Goal: Transaction & Acquisition: Purchase product/service

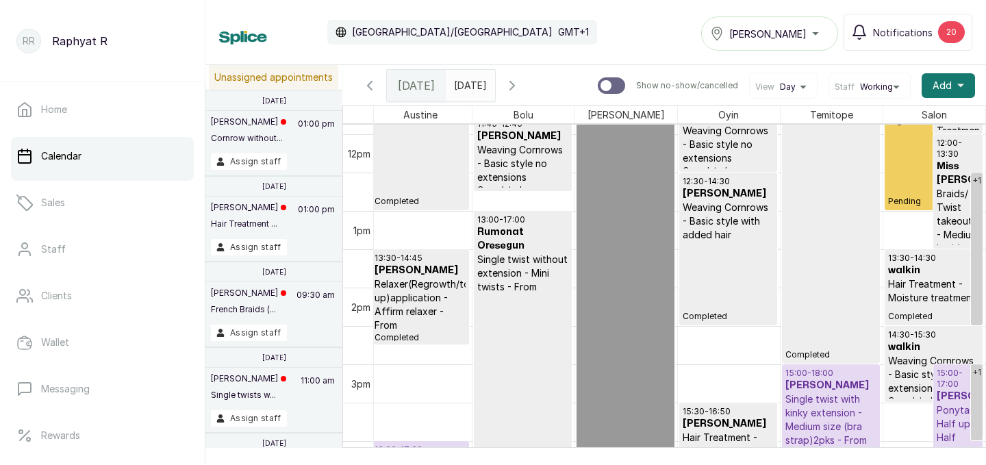
scroll to position [1036, 313]
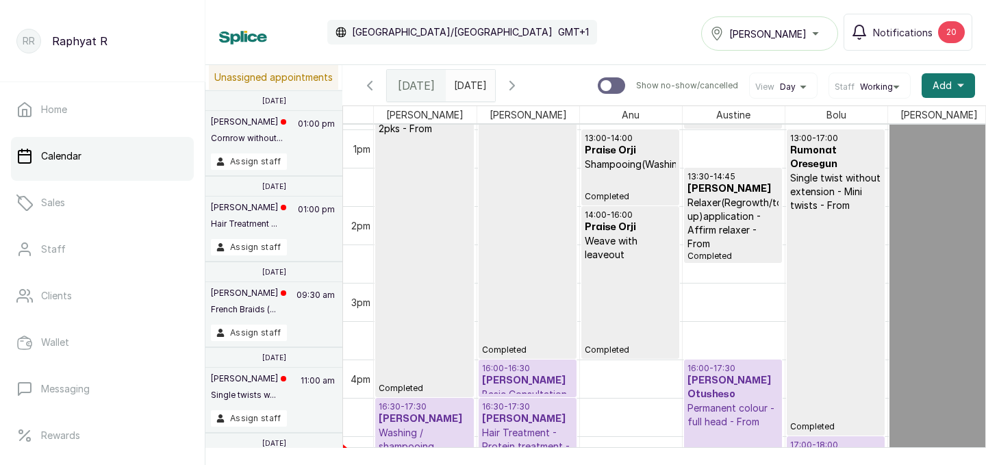
click at [822, 36] on div "Tasala Lekki" at bounding box center [769, 33] width 119 height 16
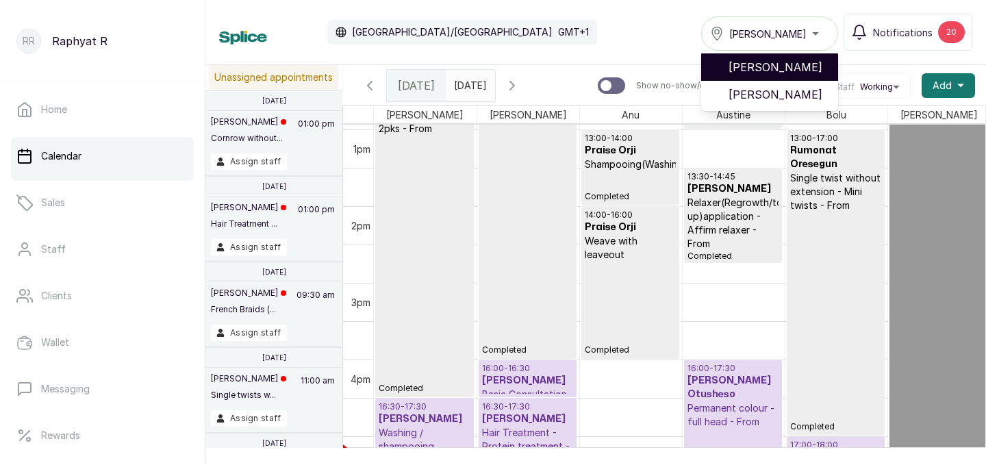
click at [782, 67] on span "[PERSON_NAME]" at bounding box center [777, 67] width 99 height 16
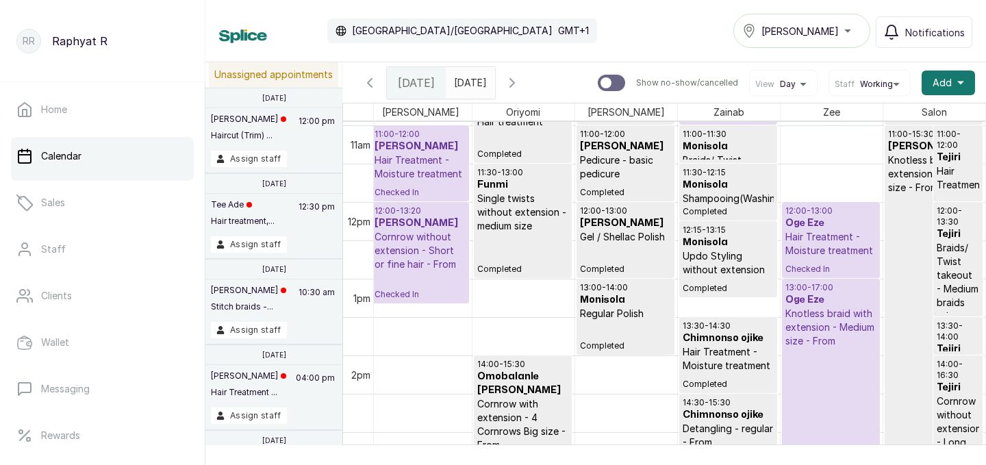
scroll to position [852, 0]
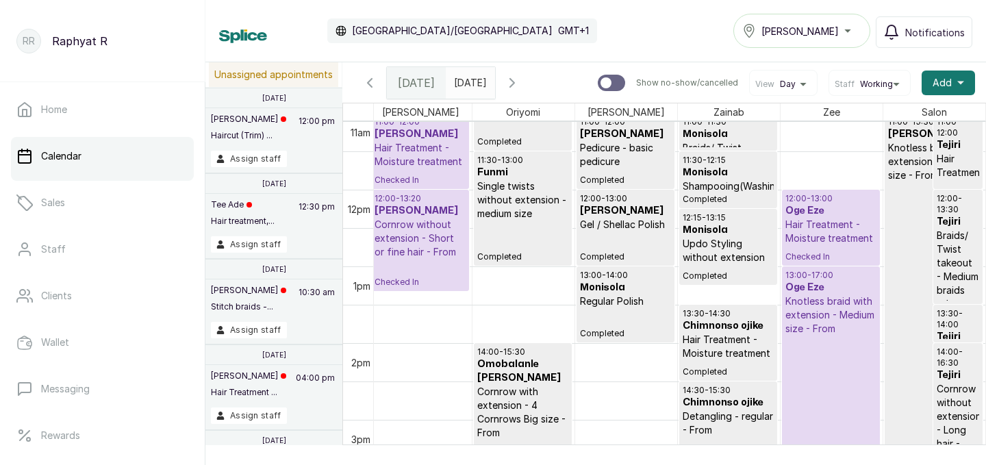
click at [835, 216] on h3 "Oge Eze" at bounding box center [830, 211] width 91 height 14
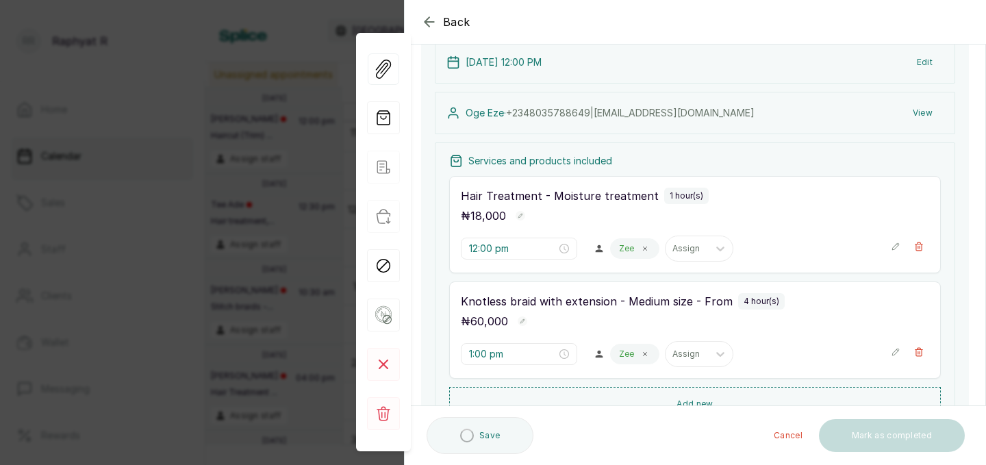
scroll to position [118, 0]
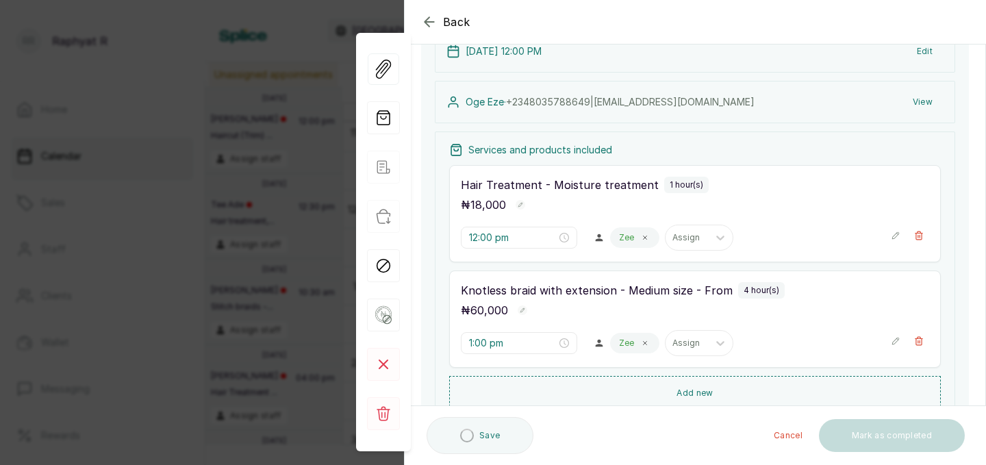
click at [893, 238] on icon "button" at bounding box center [896, 236] width 10 height 10
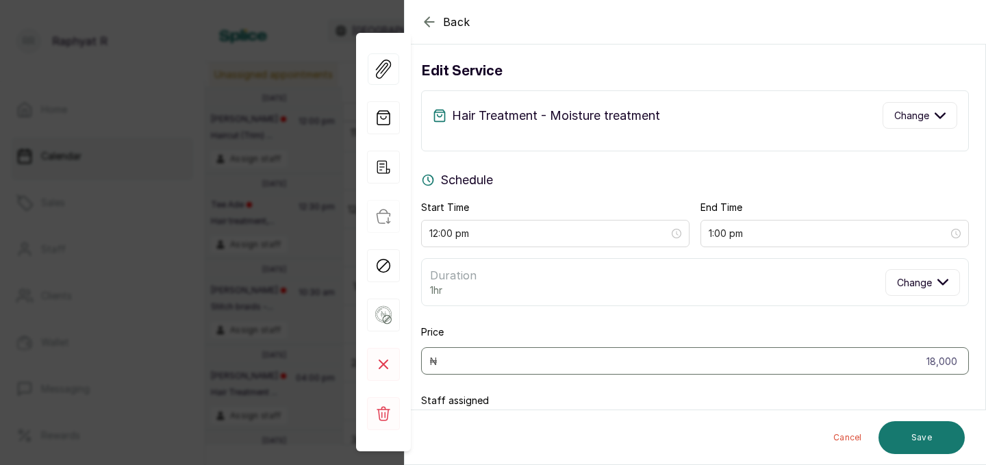
scroll to position [0, 0]
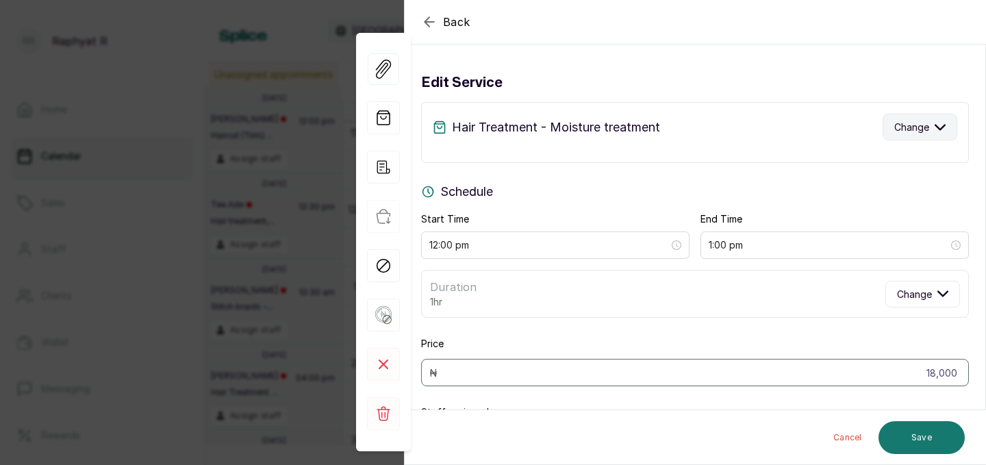
click at [945, 129] on button "Change" at bounding box center [919, 127] width 75 height 27
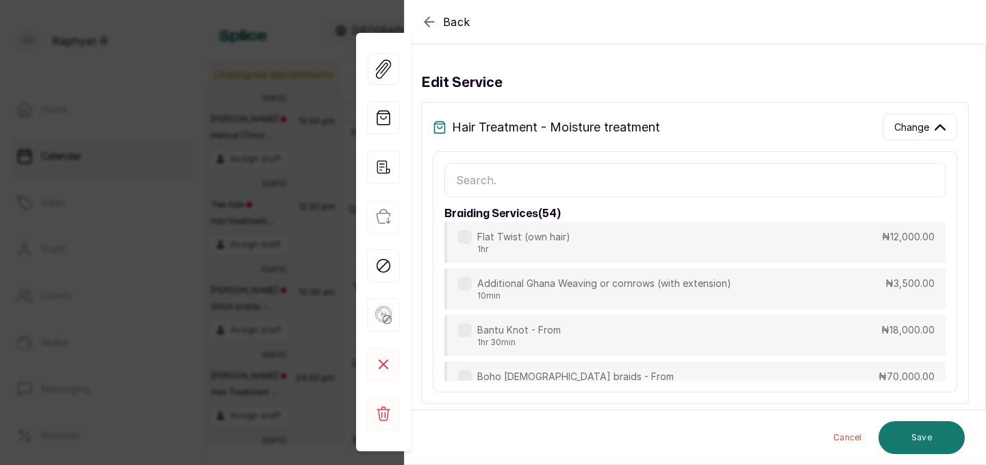
click at [461, 179] on input "text" at bounding box center [694, 180] width 501 height 34
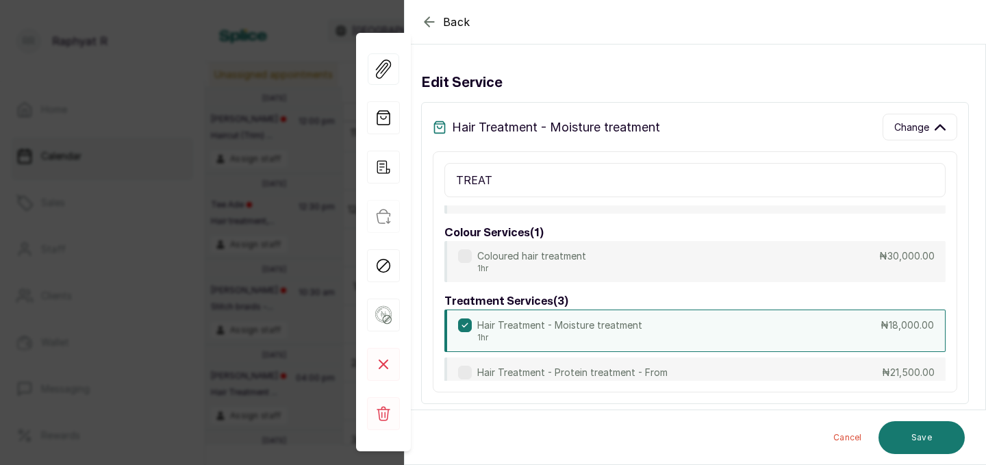
scroll to position [9, 0]
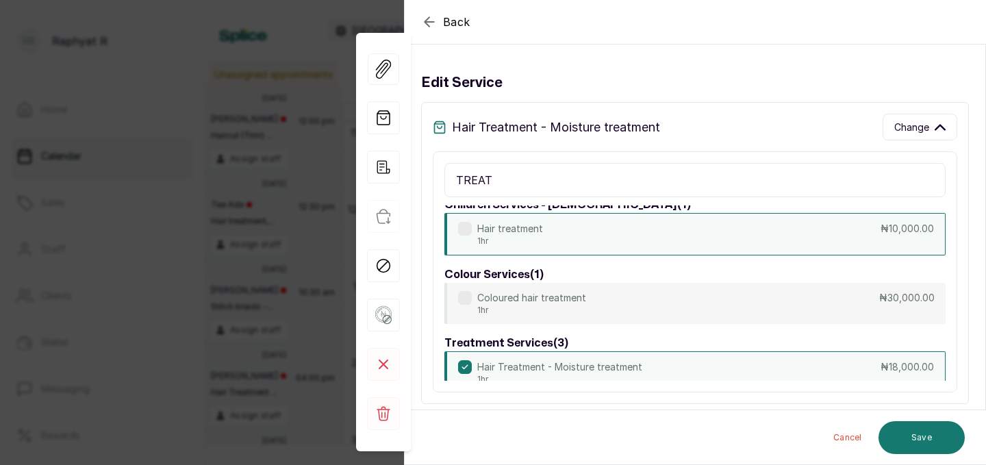
type input "TREAT"
click at [785, 234] on div "Hair treatment 1hr ₦10,000.00" at bounding box center [694, 234] width 501 height 42
type input "10,000"
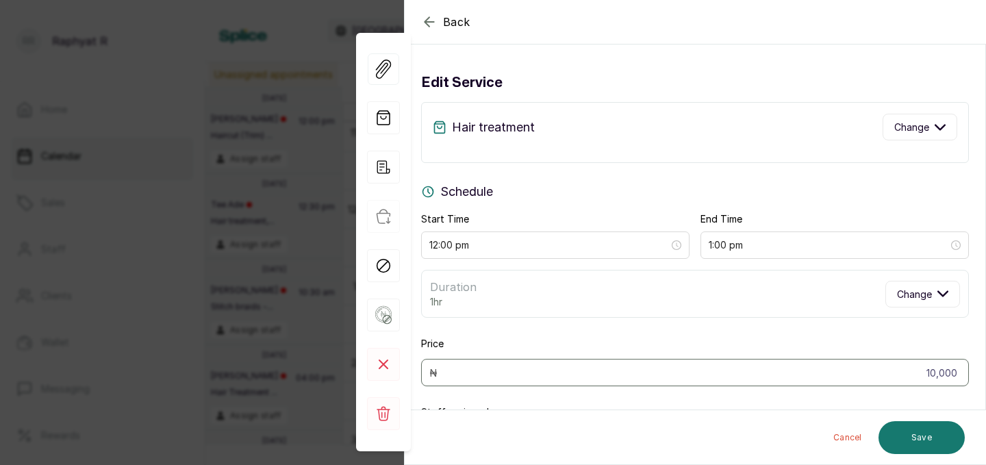
scroll to position [100, 0]
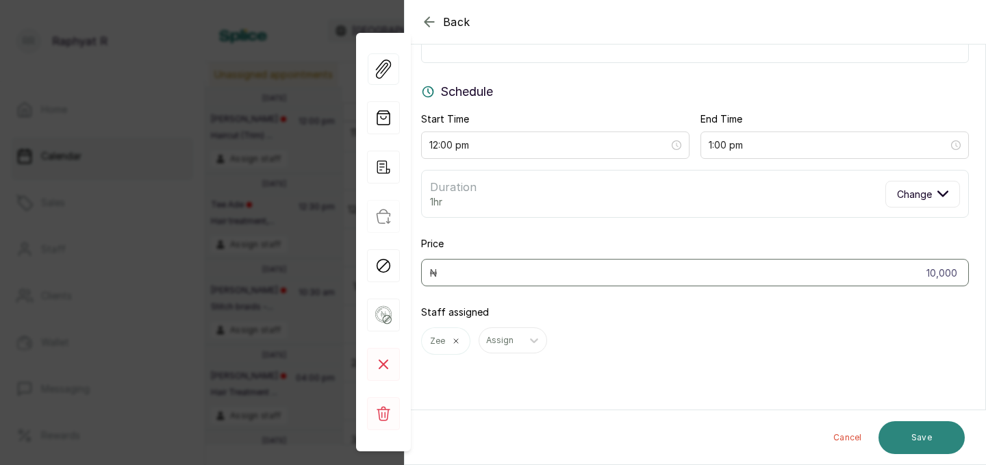
click at [917, 430] on button "Save" at bounding box center [921, 437] width 86 height 33
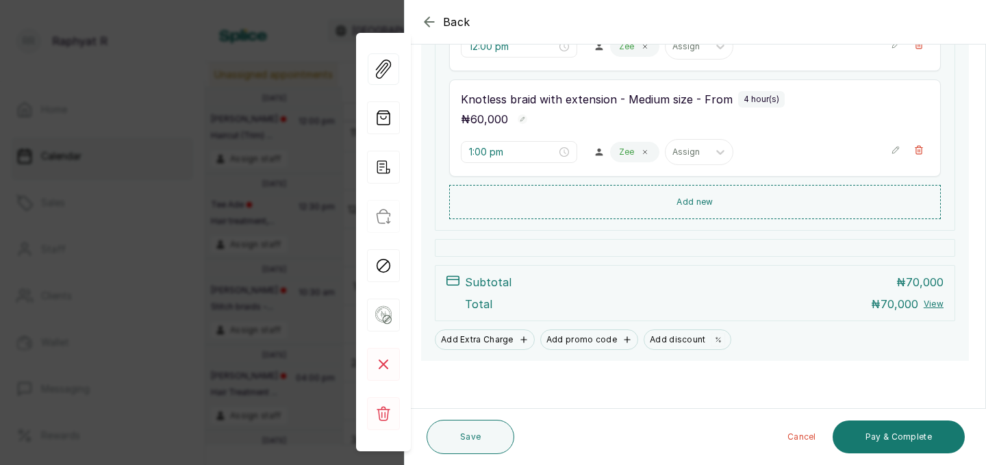
scroll to position [310, 0]
click at [468, 431] on button "Save" at bounding box center [470, 437] width 88 height 34
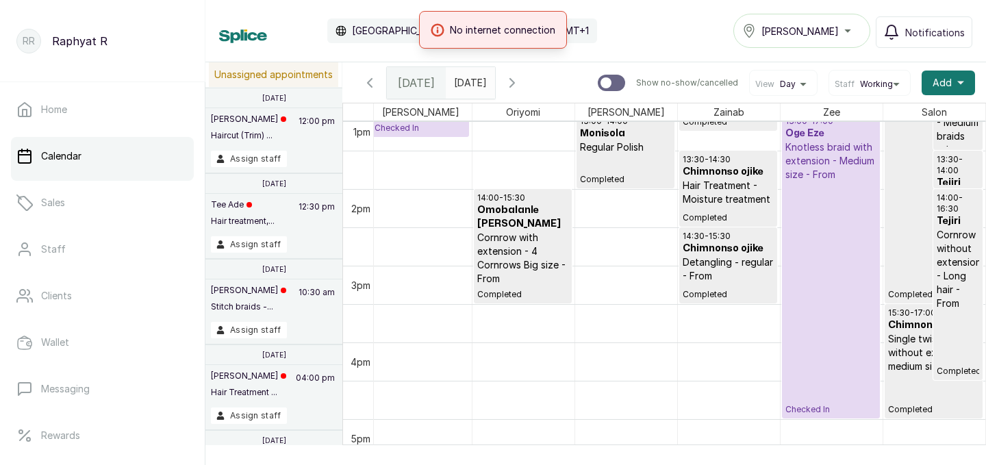
scroll to position [977, 0]
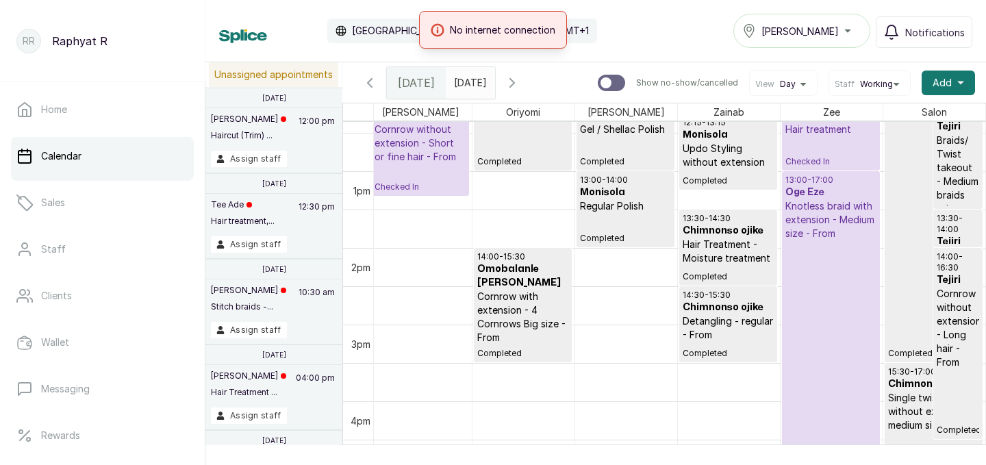
click at [856, 340] on div "13:00 - 17:00 Oge Eze Knotless braid with extension - Medium size - From Checke…" at bounding box center [830, 324] width 91 height 299
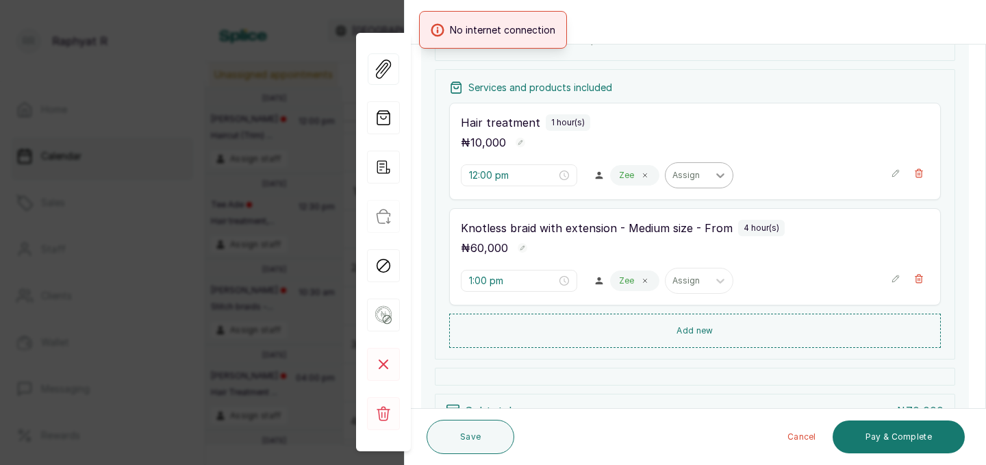
scroll to position [179, 0]
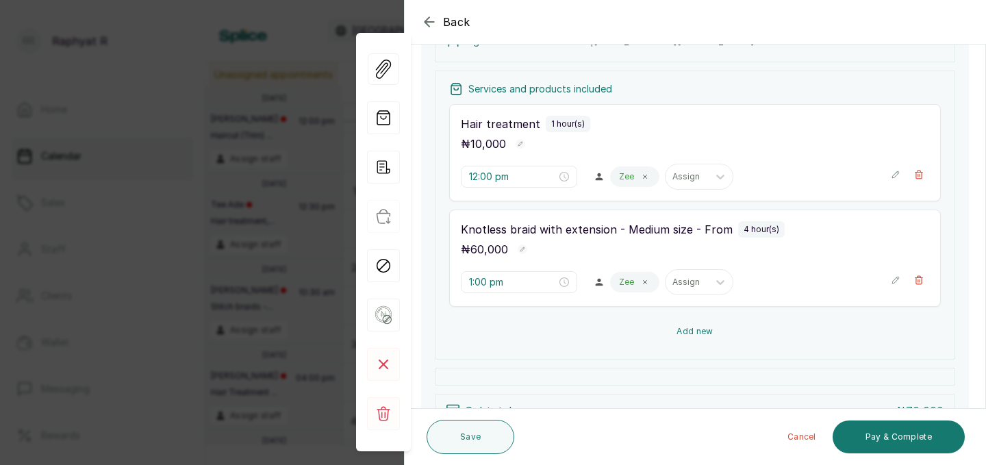
click at [680, 322] on button "Add new" at bounding box center [695, 331] width 492 height 33
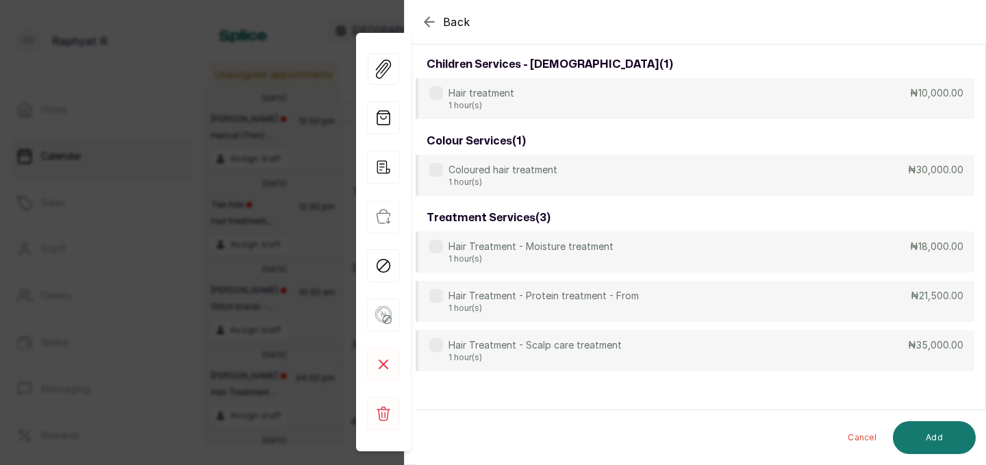
scroll to position [102, 0]
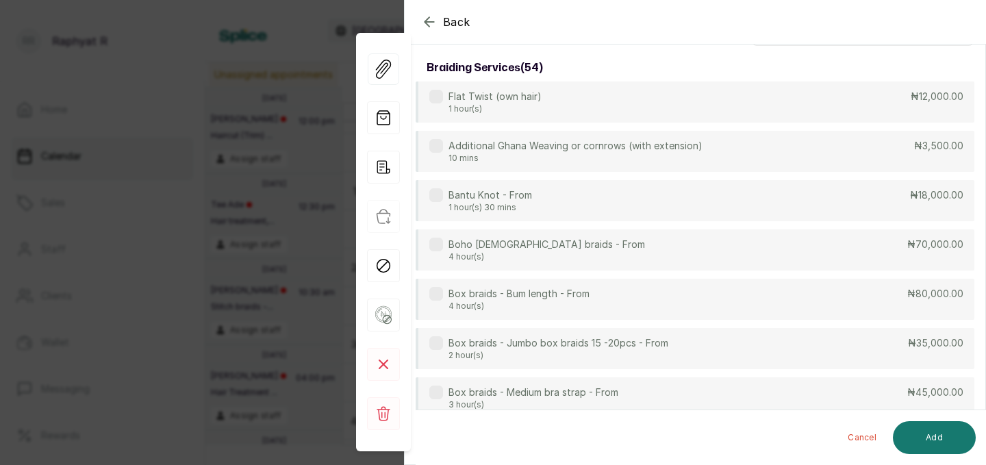
click at [433, 21] on icon "button" at bounding box center [429, 22] width 16 height 16
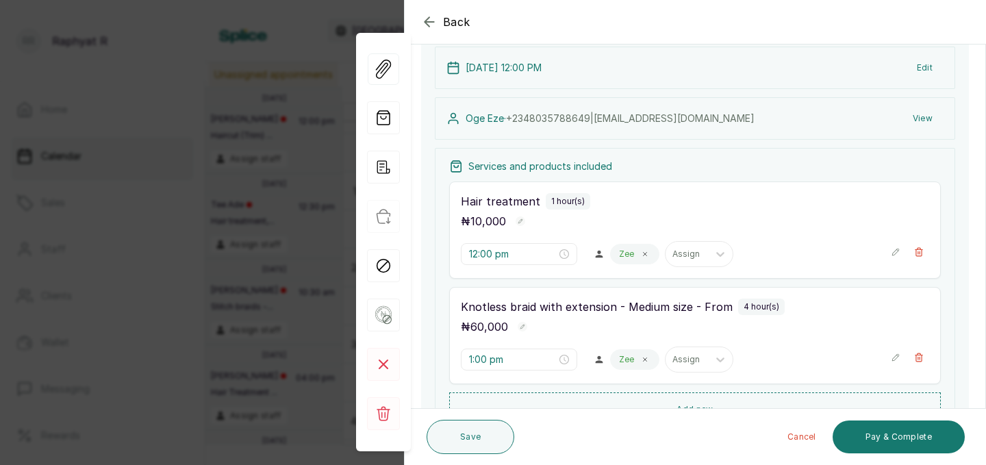
scroll to position [310, 0]
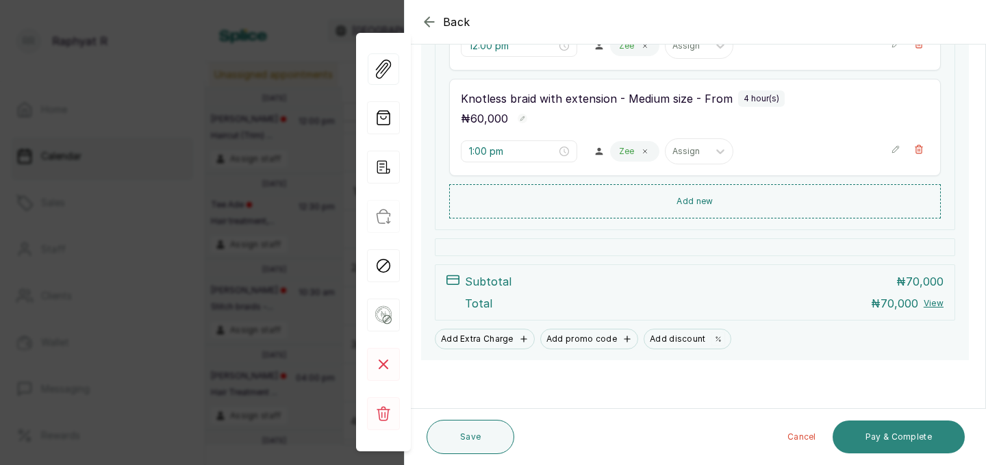
click at [910, 433] on button "Pay & Complete" at bounding box center [898, 436] width 132 height 33
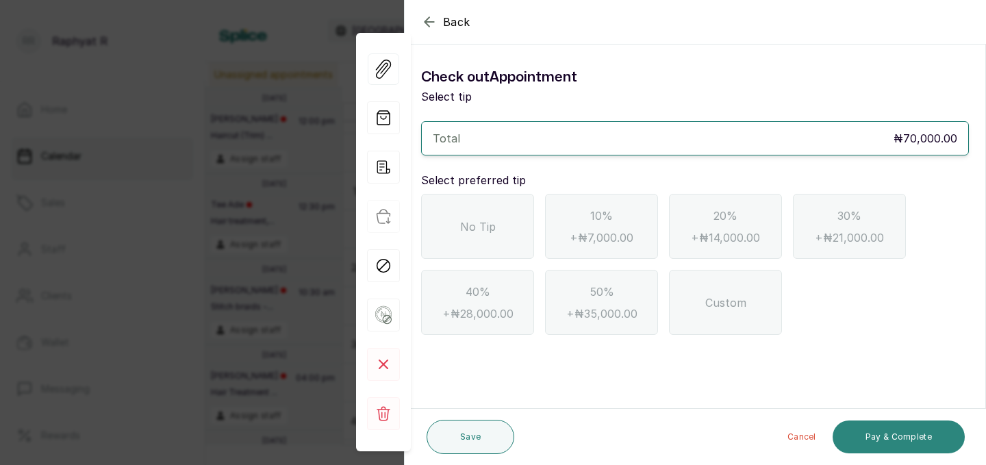
scroll to position [0, 0]
click at [515, 211] on div "No Tip" at bounding box center [477, 226] width 113 height 65
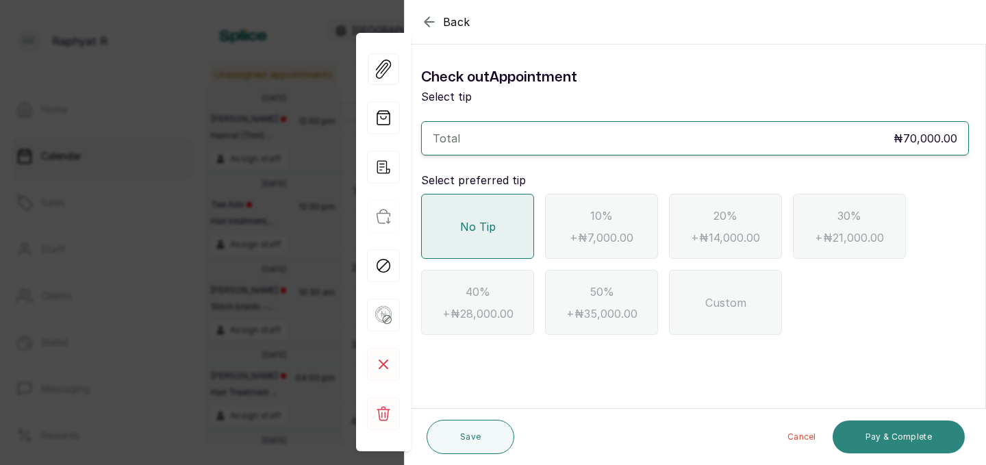
click at [896, 435] on button "Pay & Complete" at bounding box center [898, 436] width 132 height 33
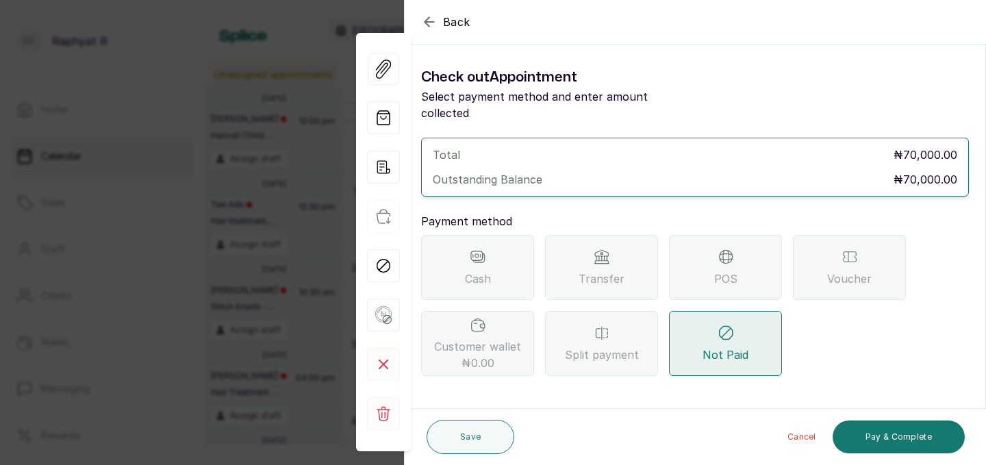
click at [716, 244] on div "POS" at bounding box center [725, 267] width 113 height 65
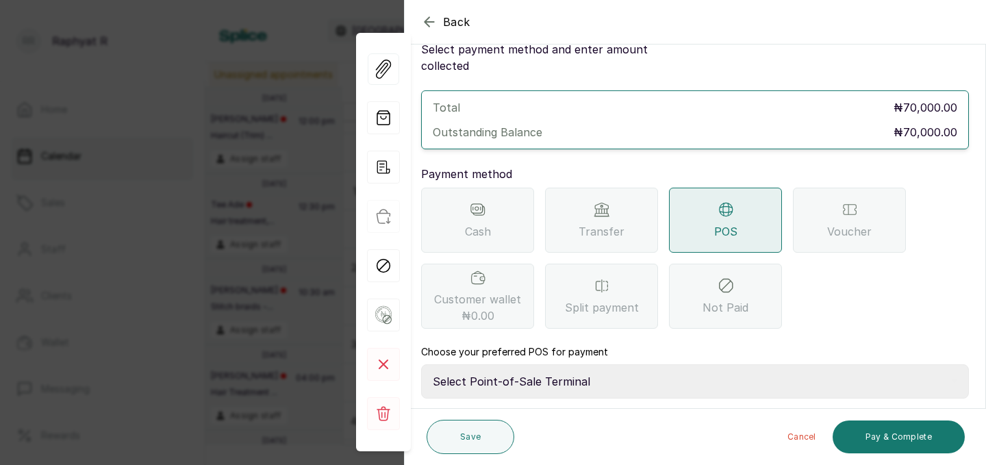
scroll to position [68, 0]
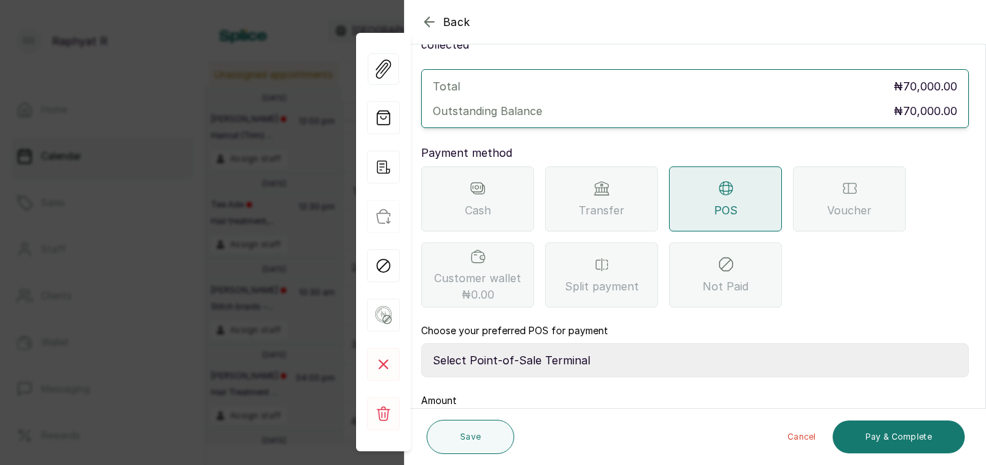
click at [519, 343] on select "Select Point-of-Sale Terminal Traction Providus Bank" at bounding box center [695, 360] width 548 height 34
select select "b1594abb-eea2-48ba-bf5f-ff0754569b84"
click at [497, 394] on div "Amount ₦ Outstanding balance: ₦70,000.00" at bounding box center [695, 433] width 548 height 78
click at [510, 413] on div "₦" at bounding box center [695, 431] width 548 height 37
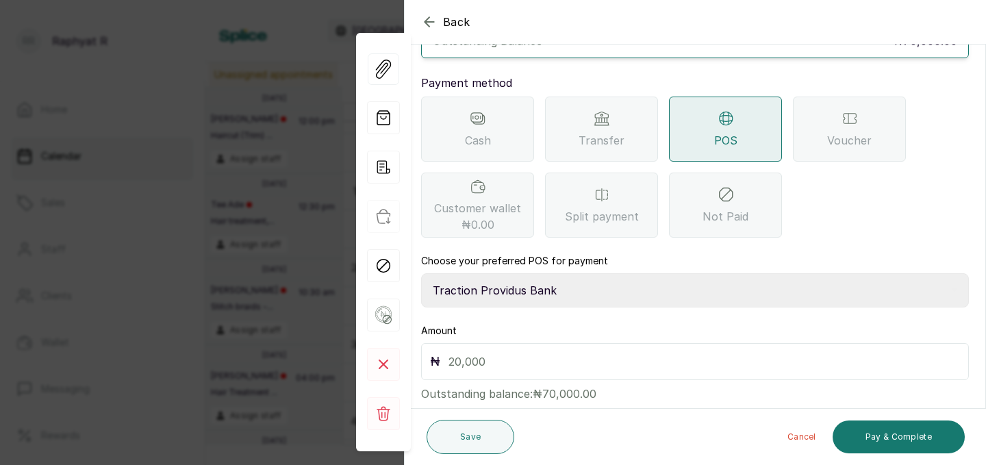
scroll to position [153, 0]
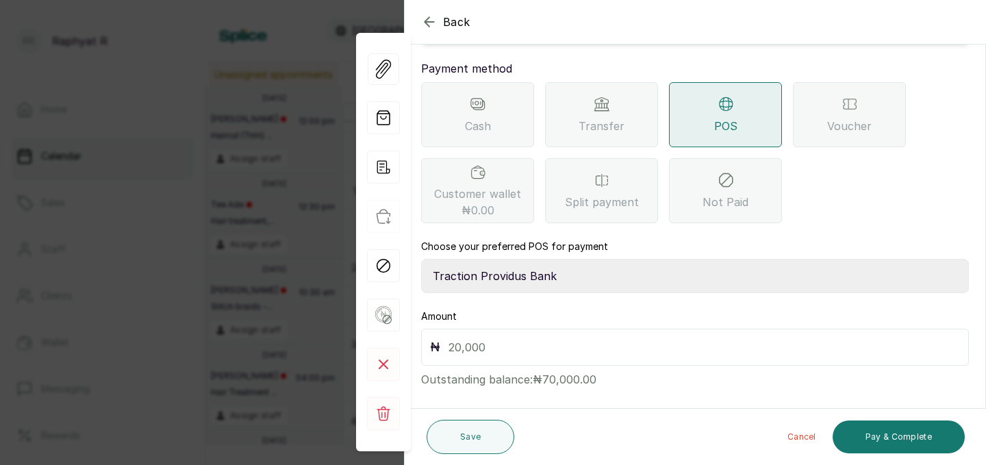
click at [458, 338] on input "text" at bounding box center [703, 347] width 511 height 19
type input "70,000"
click at [911, 433] on button "Pay & Complete" at bounding box center [898, 436] width 132 height 33
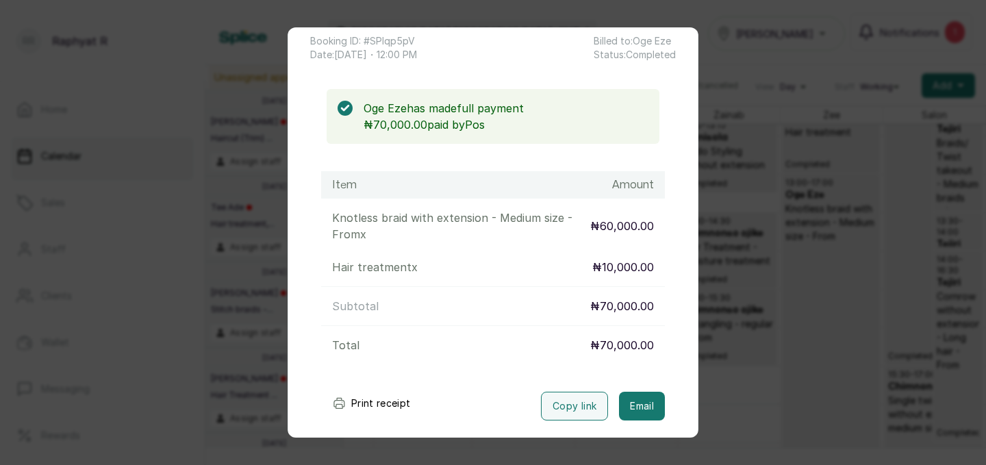
scroll to position [0, 0]
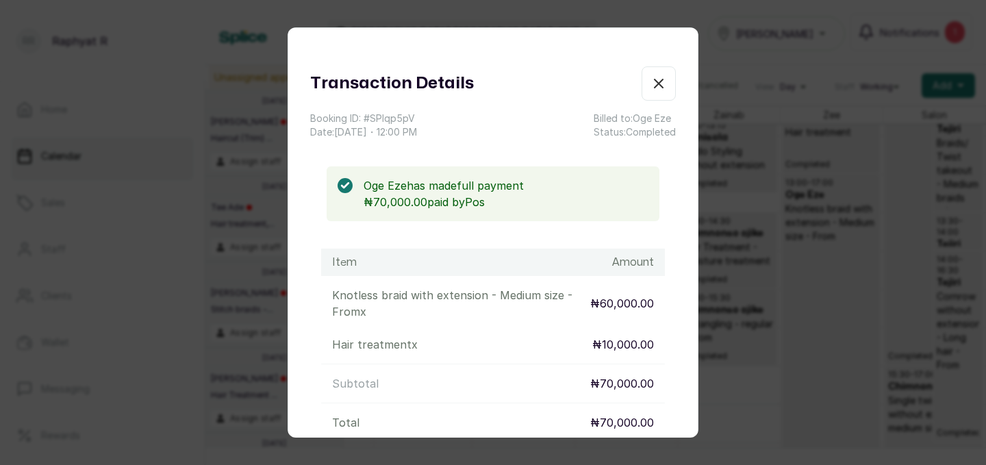
click at [660, 84] on icon "button" at bounding box center [658, 83] width 8 height 8
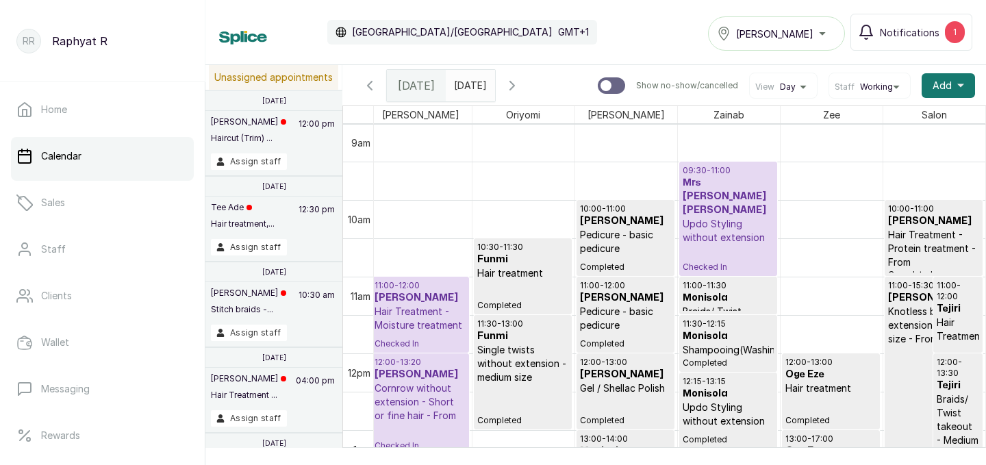
scroll to position [691, 0]
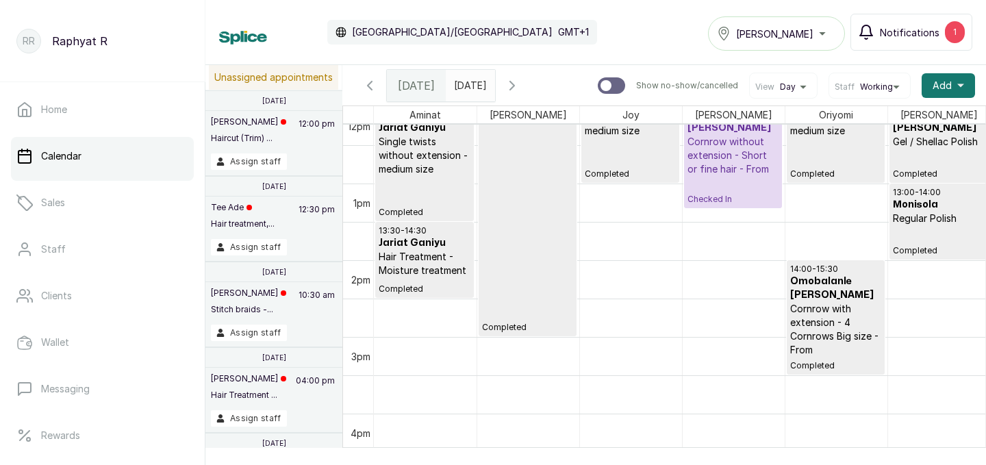
click at [945, 30] on div "1" at bounding box center [955, 32] width 20 height 22
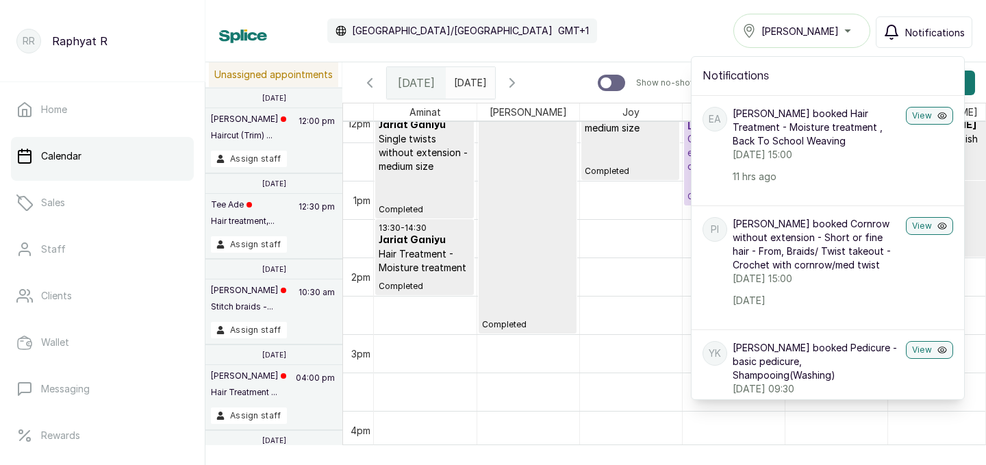
click at [622, 42] on div "Calendar [GEOGRAPHIC_DATA]/[GEOGRAPHIC_DATA] GMT+1 Tasala Ikoyi Notifications N…" at bounding box center [595, 31] width 753 height 34
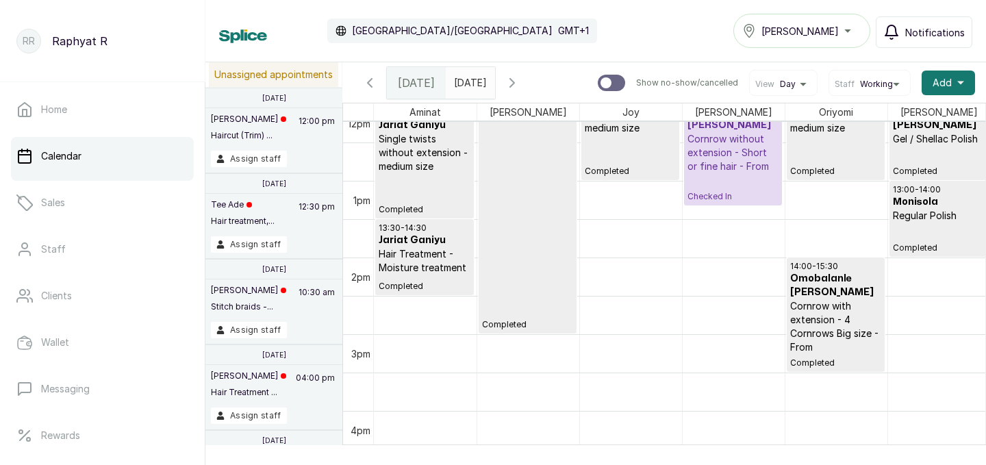
click at [494, 77] on span at bounding box center [481, 79] width 26 height 23
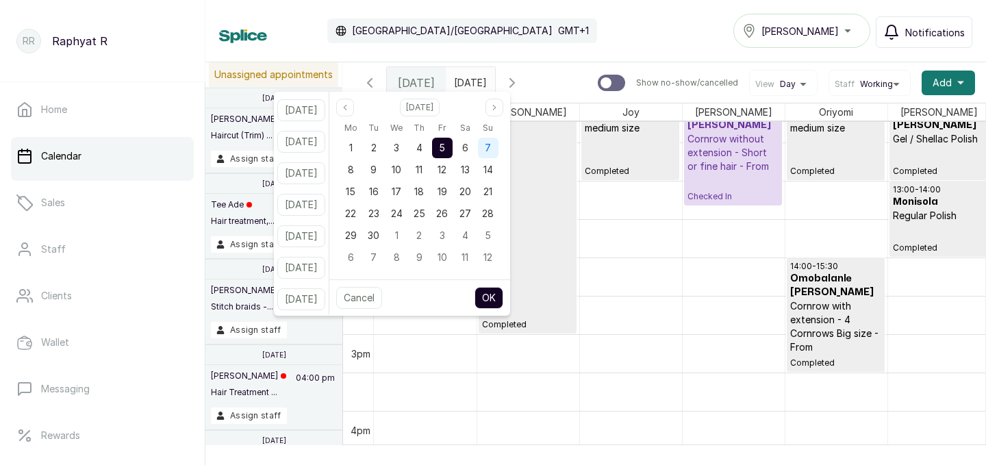
click at [498, 146] on div "7" at bounding box center [488, 148] width 21 height 21
click at [503, 297] on button "OK" at bounding box center [488, 298] width 29 height 22
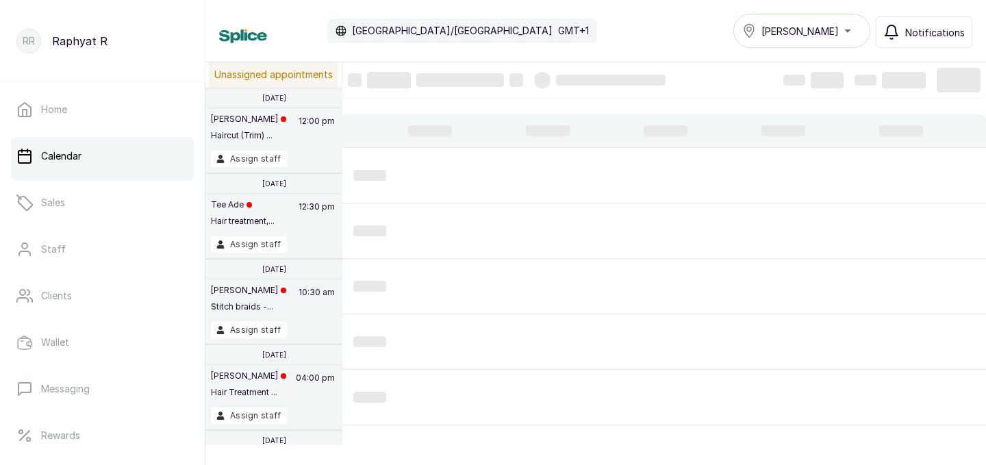
type input "[DATE]"
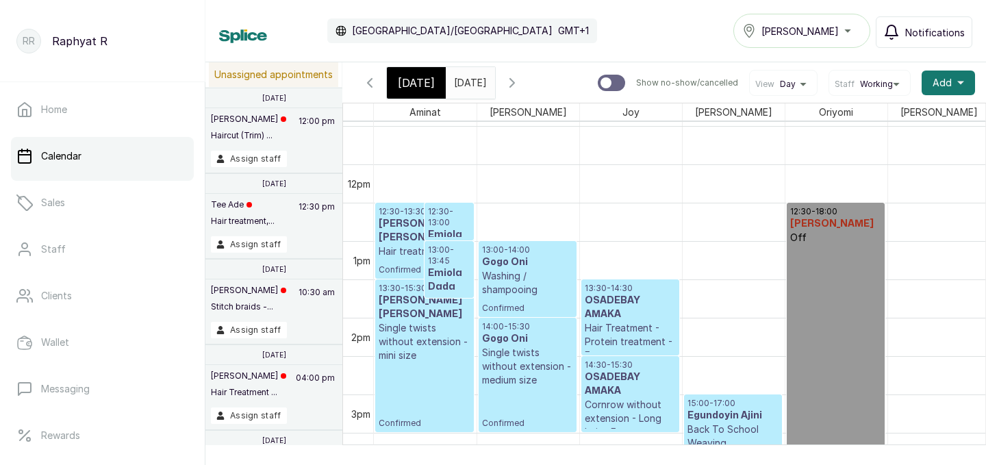
click at [409, 84] on span "[DATE]" at bounding box center [416, 83] width 37 height 16
